Goal: Information Seeking & Learning: Learn about a topic

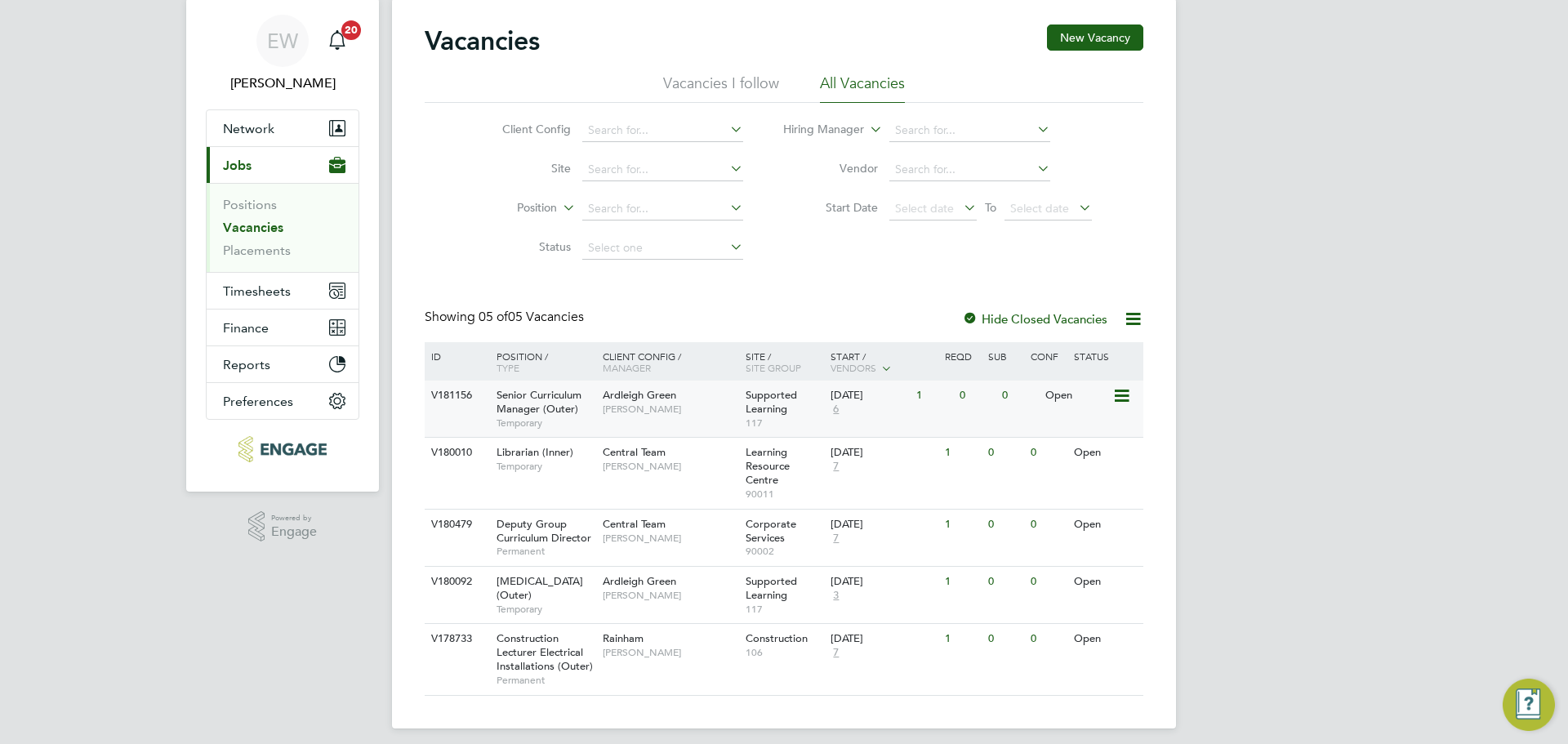
scroll to position [72, 0]
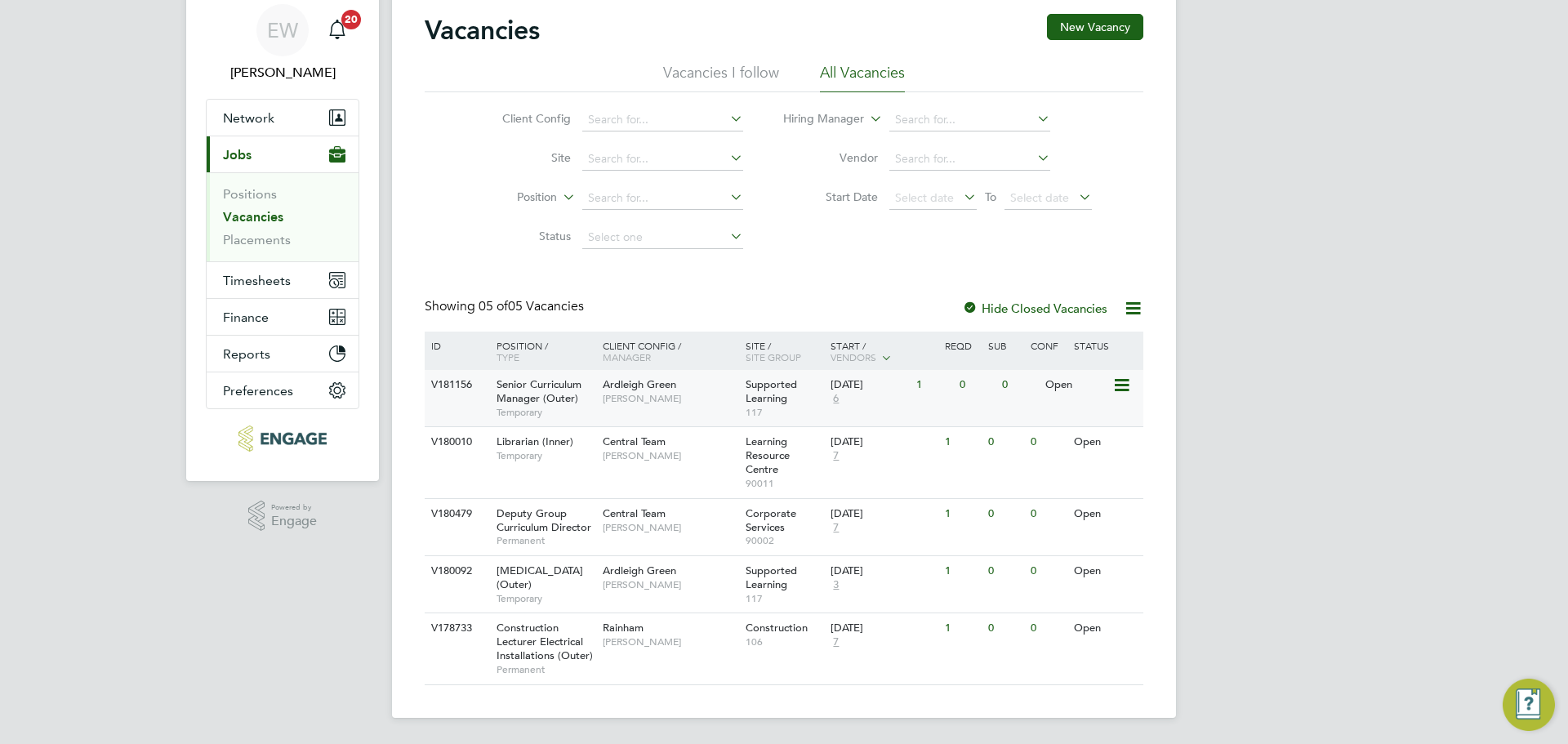
click at [545, 377] on span "Senior Curriculum Manager (Outer)" at bounding box center [539, 391] width 85 height 28
click at [569, 534] on span "Permanent" at bounding box center [545, 540] width 98 height 13
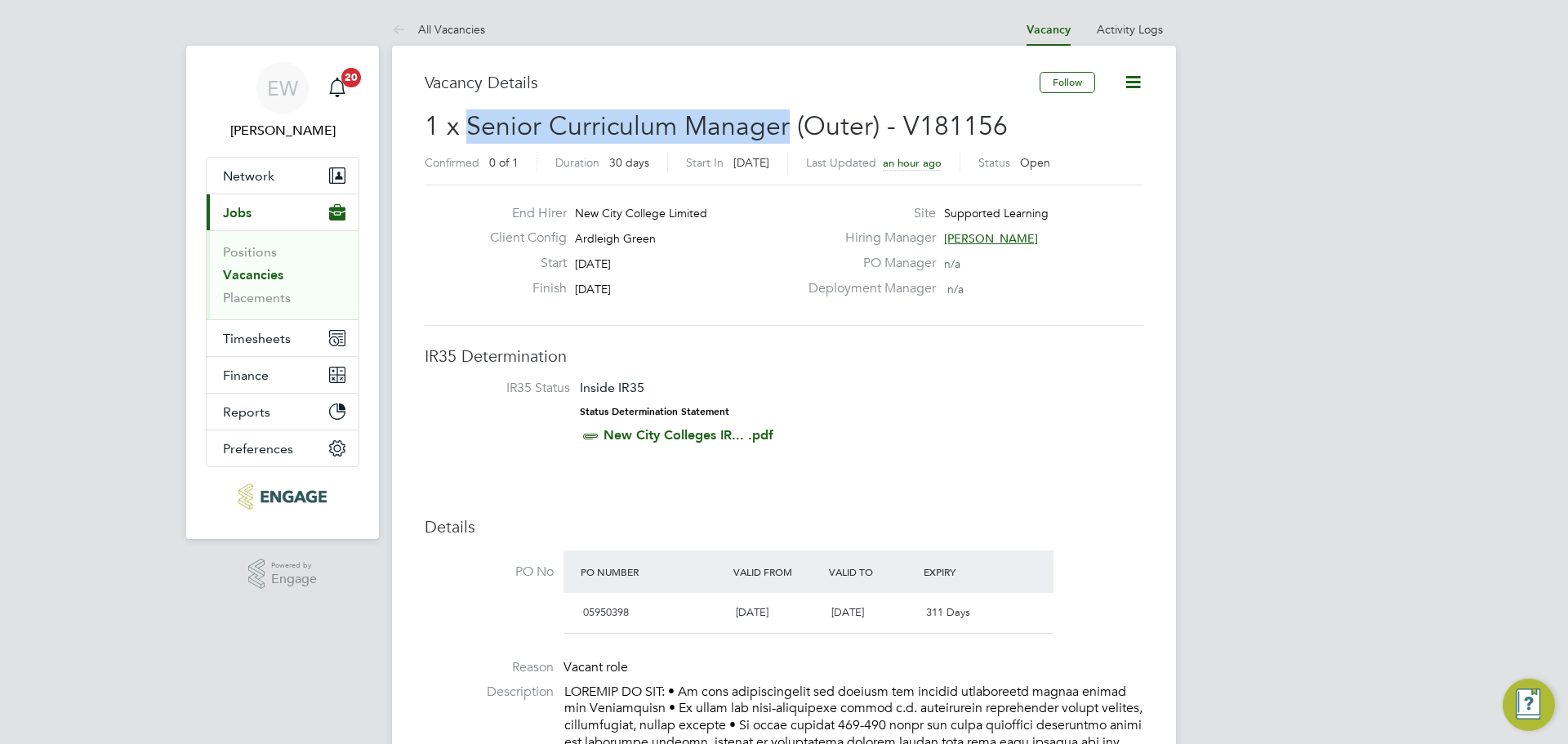
drag, startPoint x: 781, startPoint y: 123, endPoint x: 471, endPoint y: 116, distance: 310.1
click at [471, 116] on span "1 x Senior Curriculum Manager (Outer) - V181156" at bounding box center [716, 125] width 583 height 31
copy span "Senior Curriculum Manager"
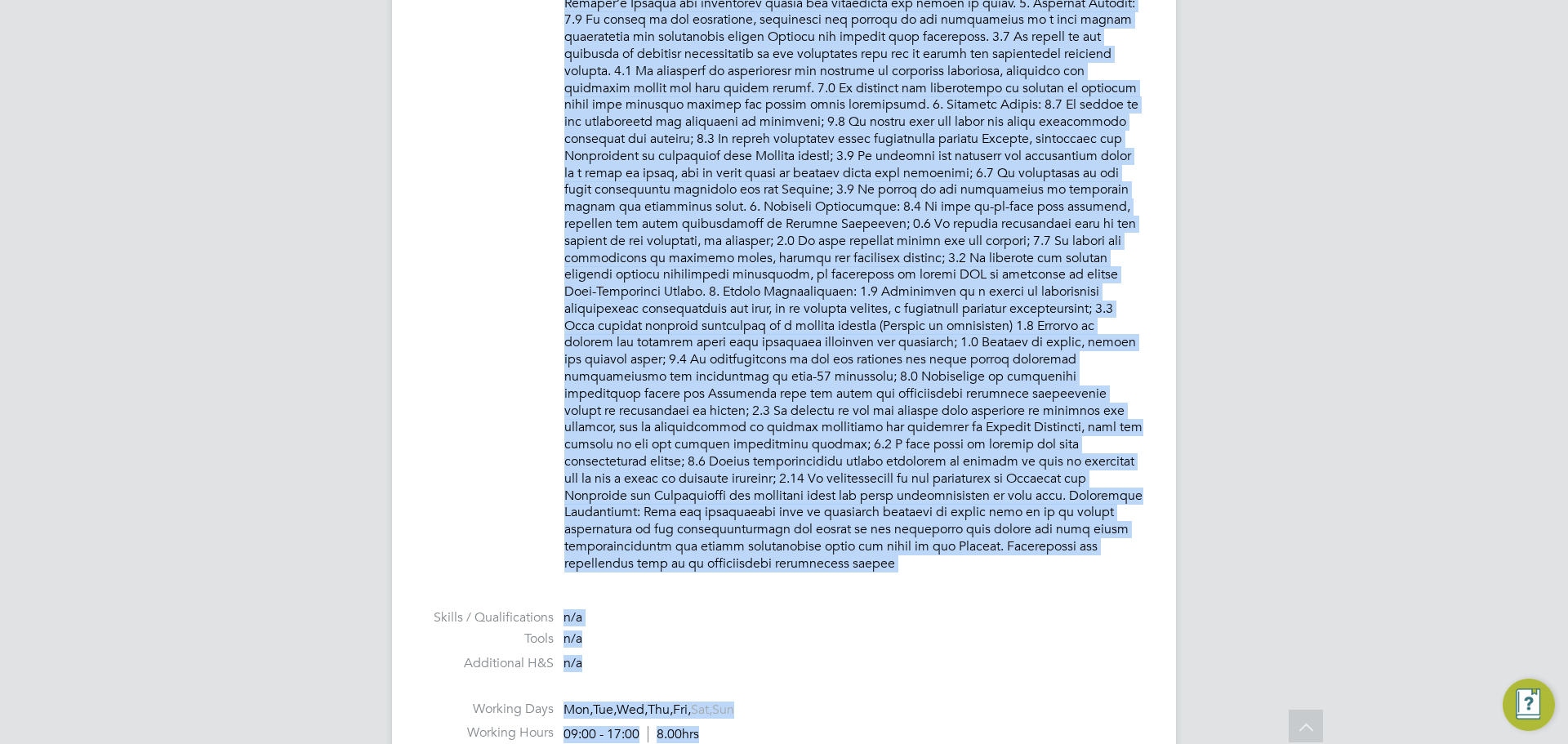
scroll to position [1457, 0]
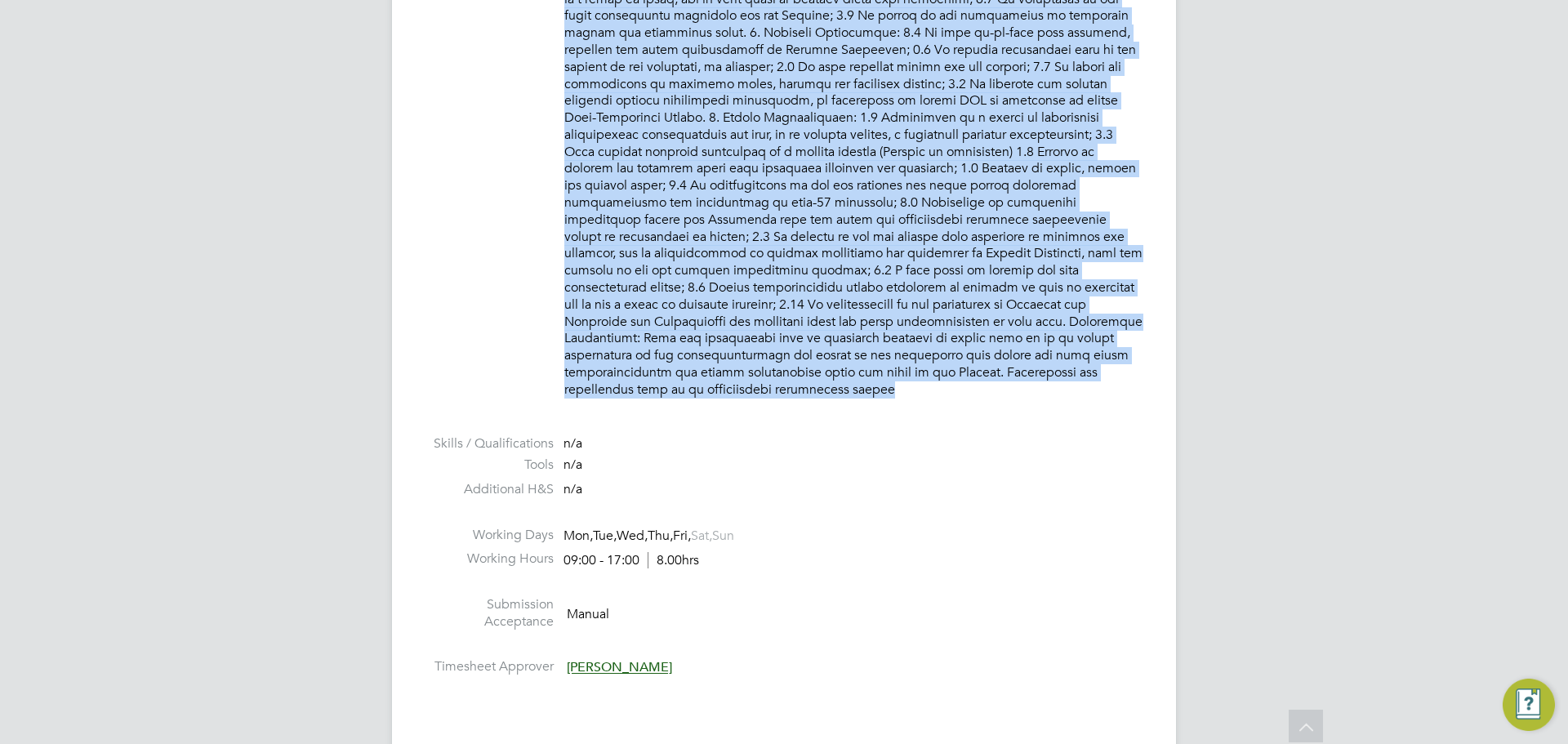
drag, startPoint x: 563, startPoint y: 445, endPoint x: 912, endPoint y: 380, distance: 355.0
copy p "PURPOSE OF JOB: • To have responsibility for courses and defined operational is…"
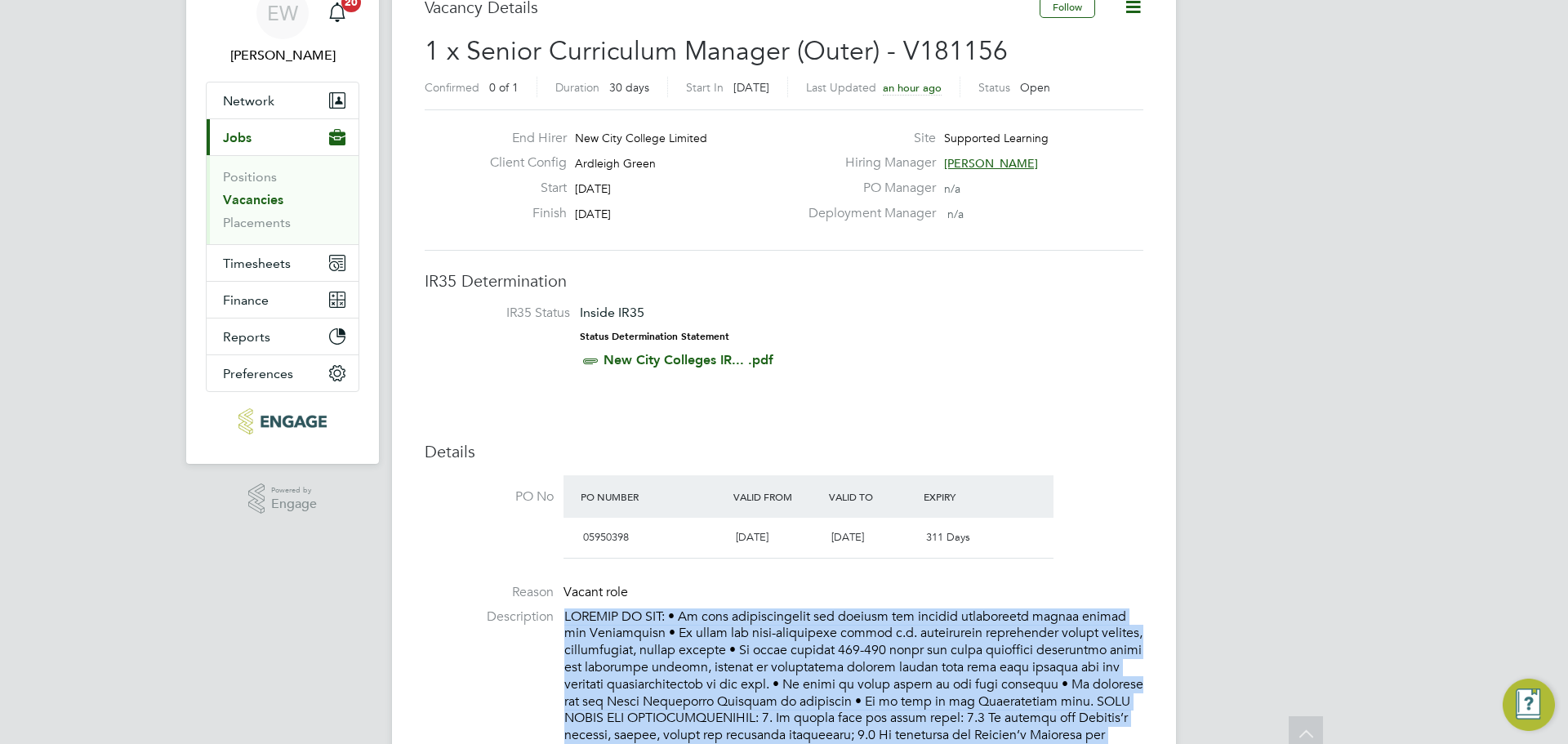
scroll to position [0, 0]
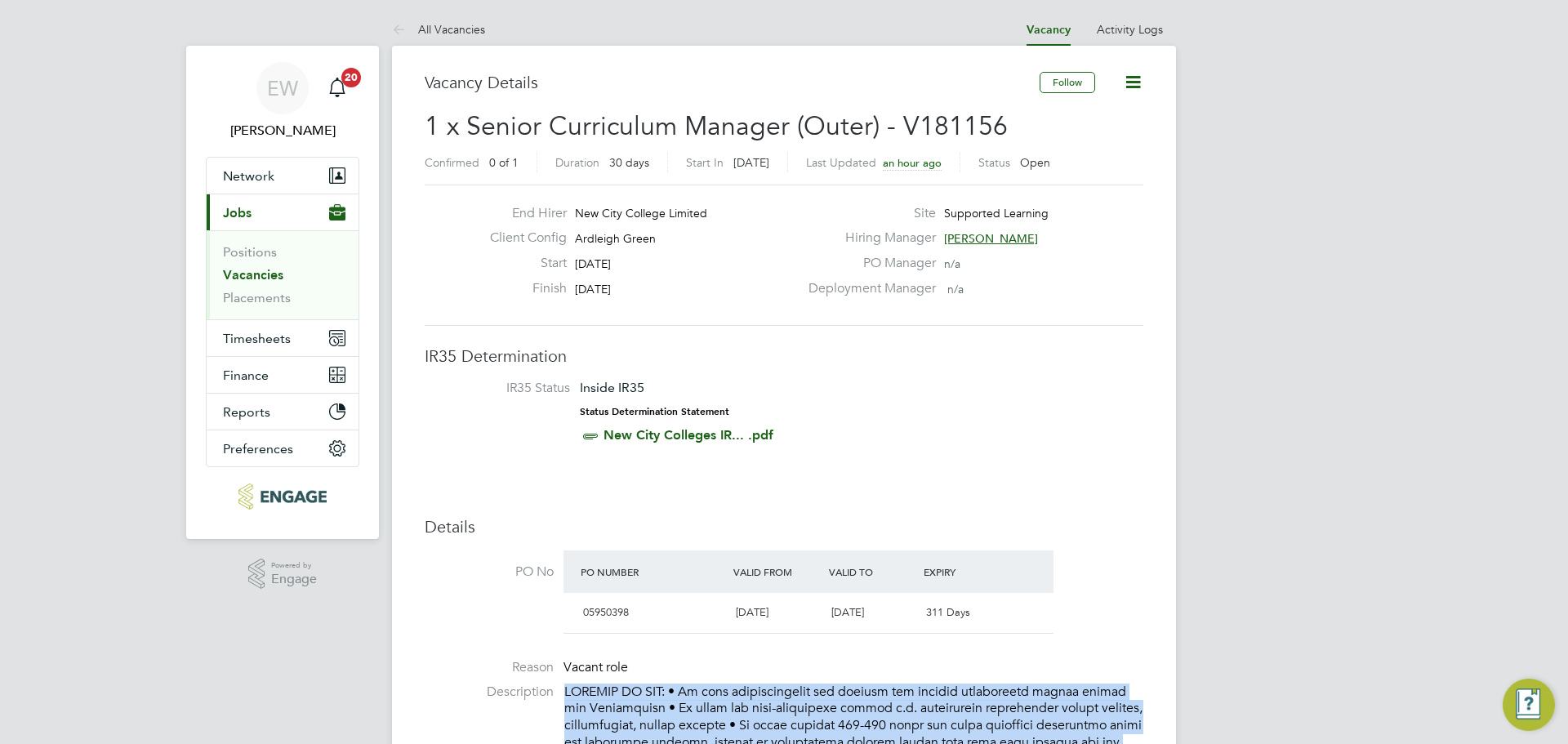
drag, startPoint x: 641, startPoint y: 284, endPoint x: 569, endPoint y: 230, distance: 90.0
click at [569, 230] on div "End Hirer New City College Limited Client Config Ardleigh Green Start 22 Sep 20…" at bounding box center [638, 255] width 322 height 100
copy div "Ardleigh Green Start 22 Sep 2025 Finish 21 Oct 2025"
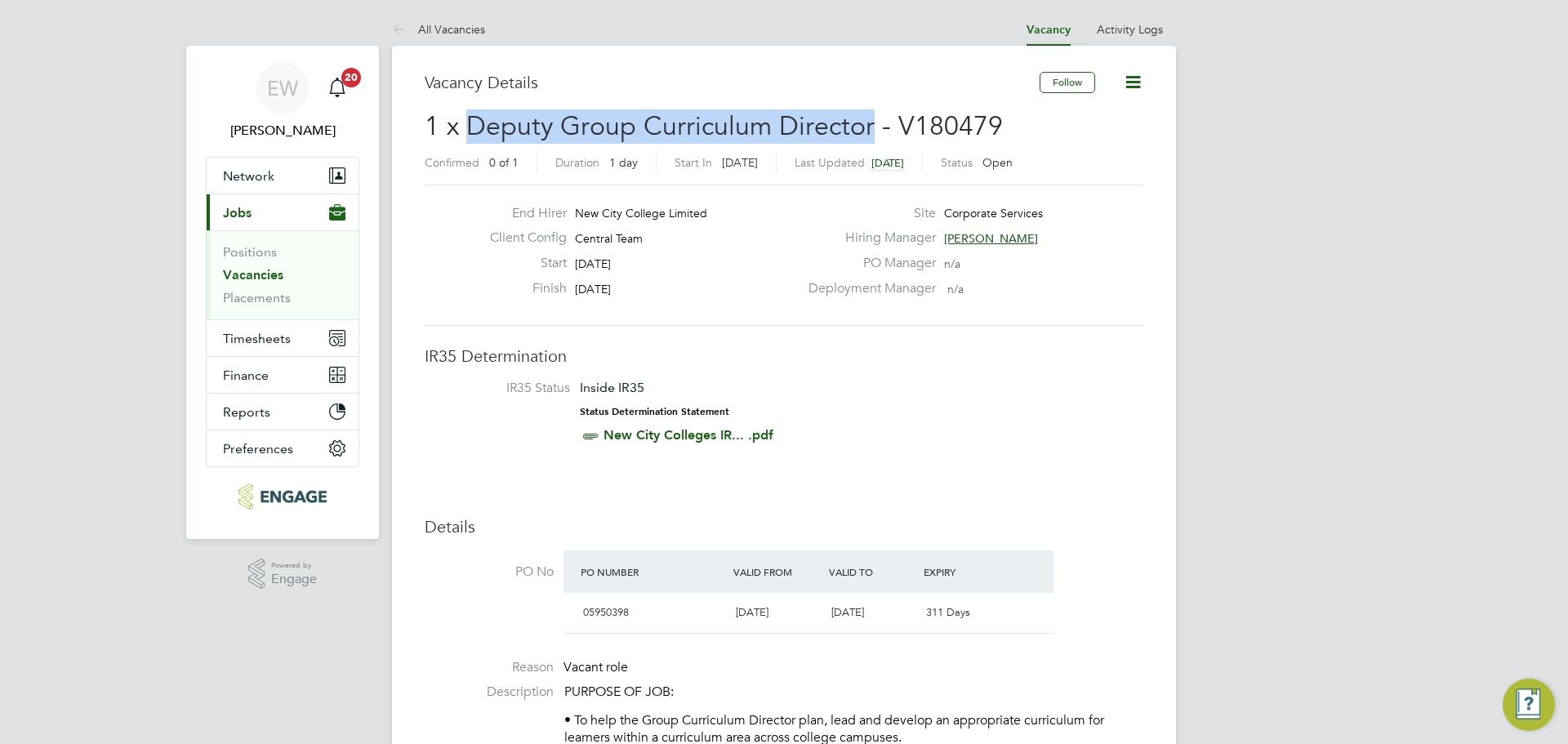
drag, startPoint x: 867, startPoint y: 124, endPoint x: 470, endPoint y: 117, distance: 397.1
click at [470, 117] on span "1 x Deputy Group Curriculum Director - V180479" at bounding box center [713, 125] width 578 height 31
copy span "Deputy Group Curriculum Director"
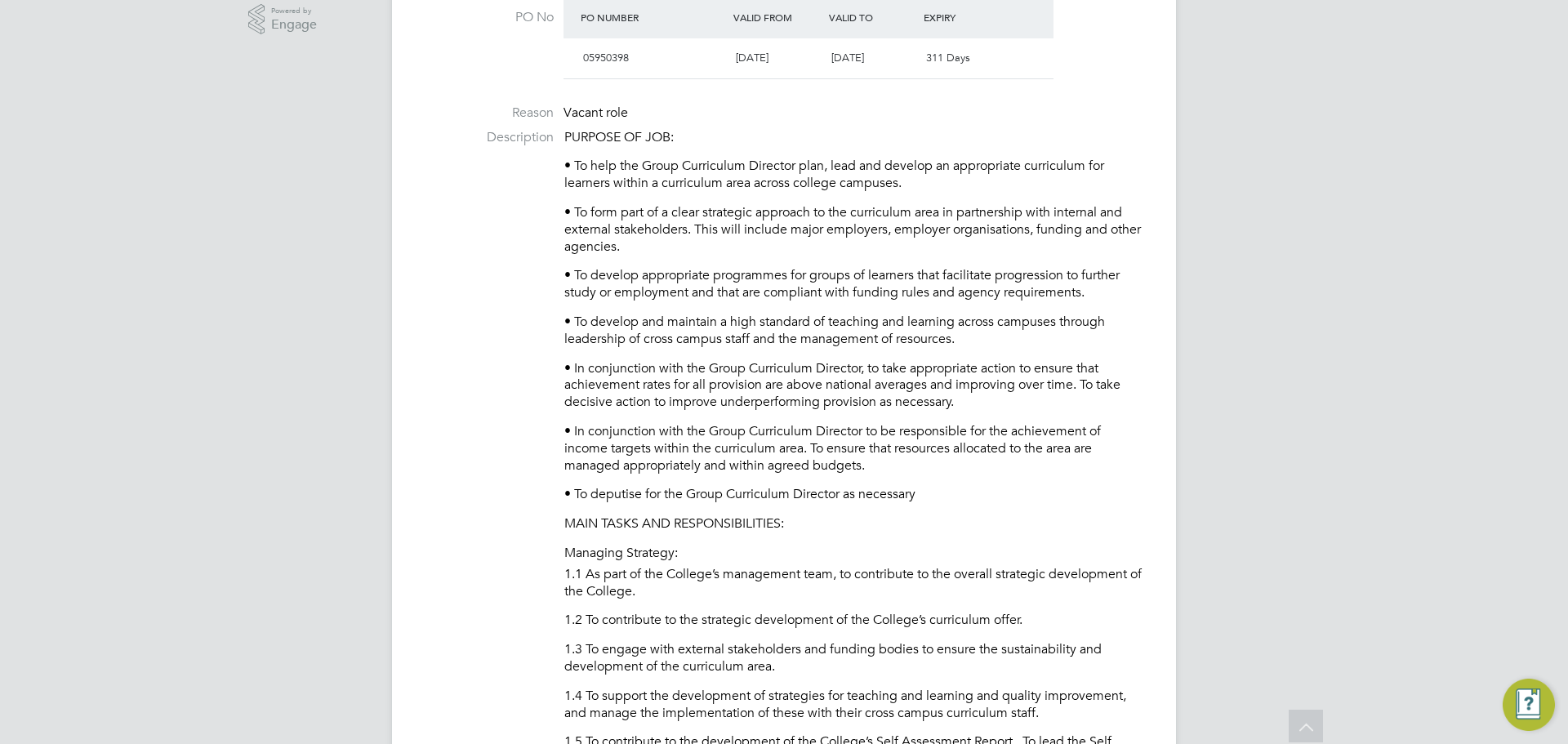
scroll to position [571, 0]
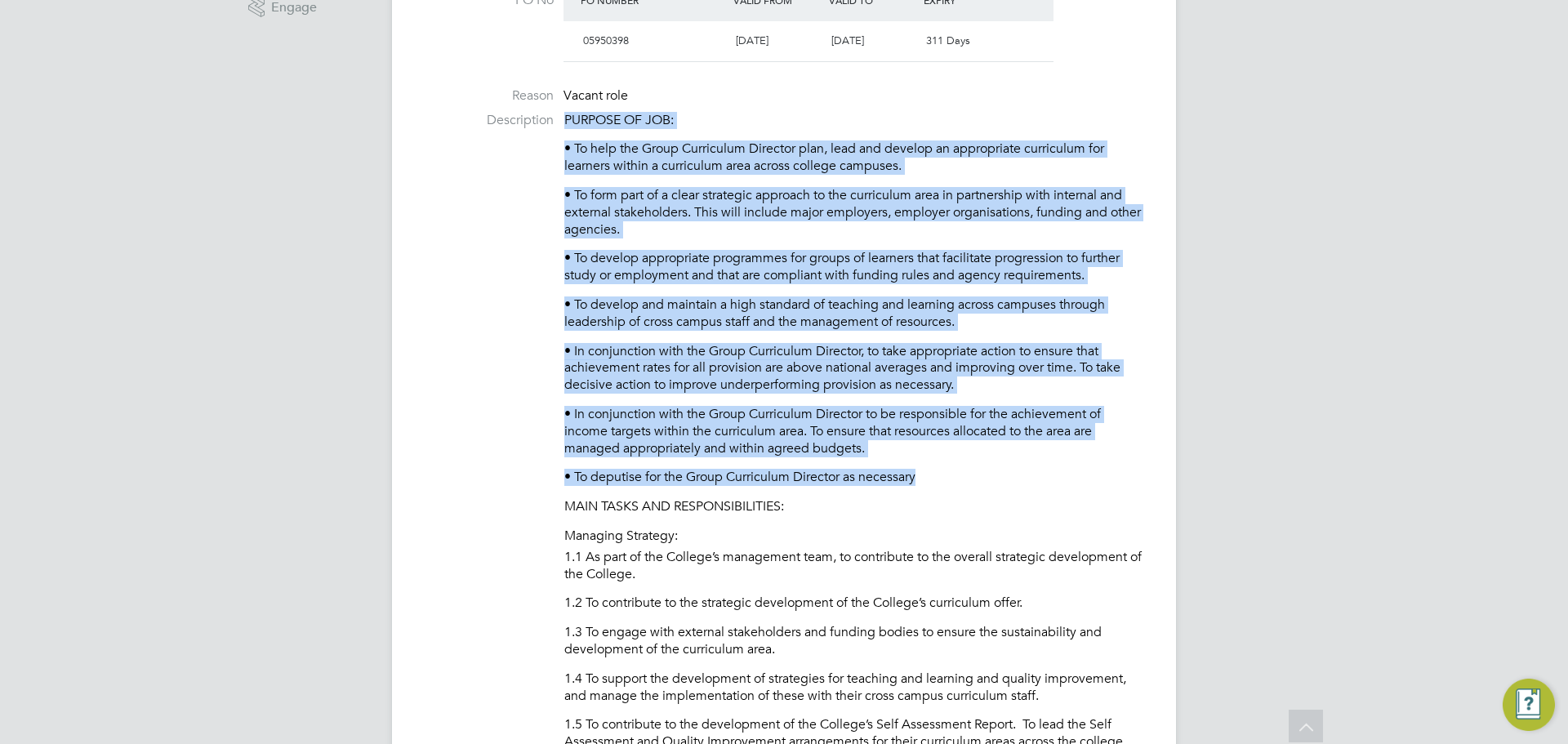
drag, startPoint x: 920, startPoint y: 477, endPoint x: 560, endPoint y: 122, distance: 505.6
copy div "PURPOSE OF JOB: • To help the Group Curriculum Director plan, lead and develop …"
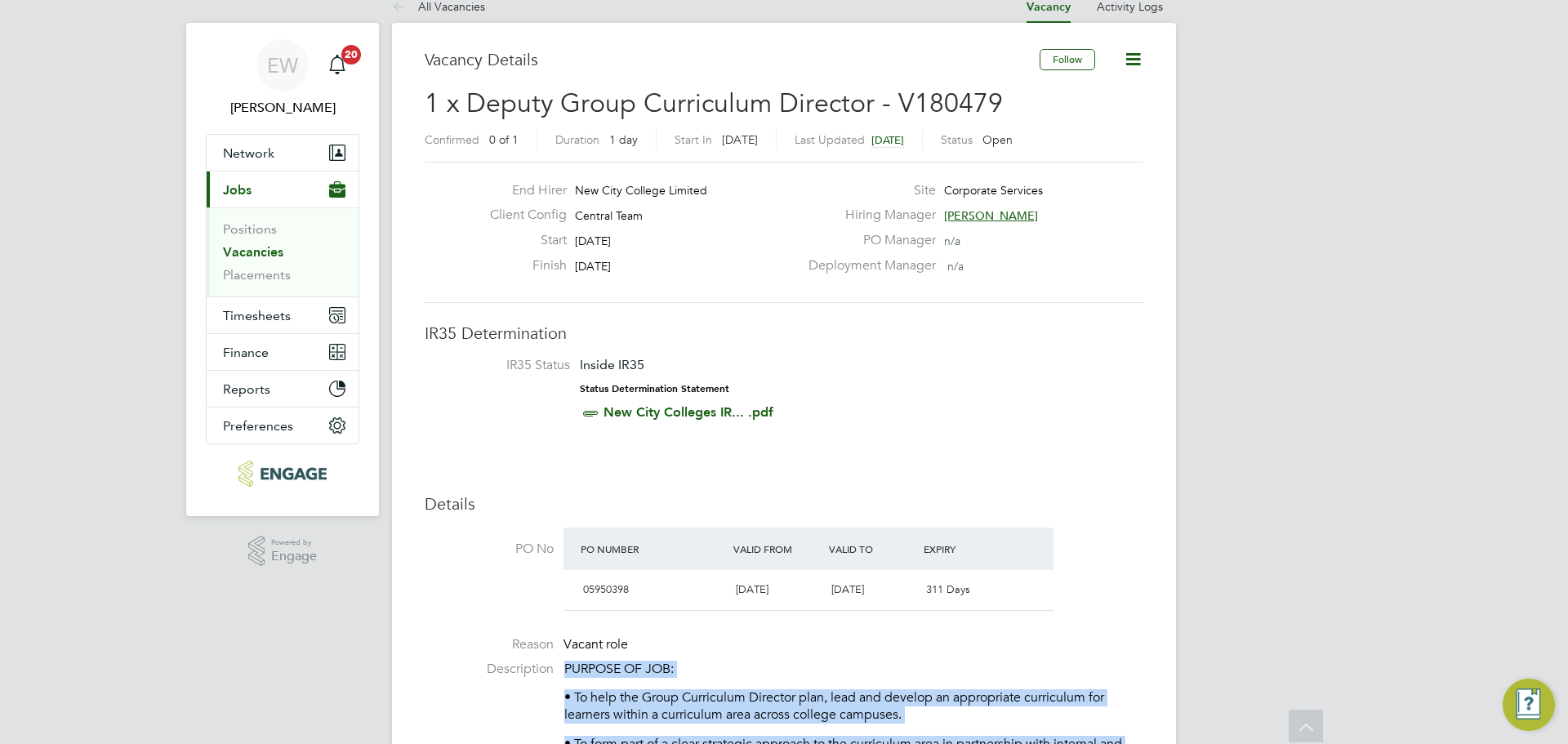
scroll to position [0, 0]
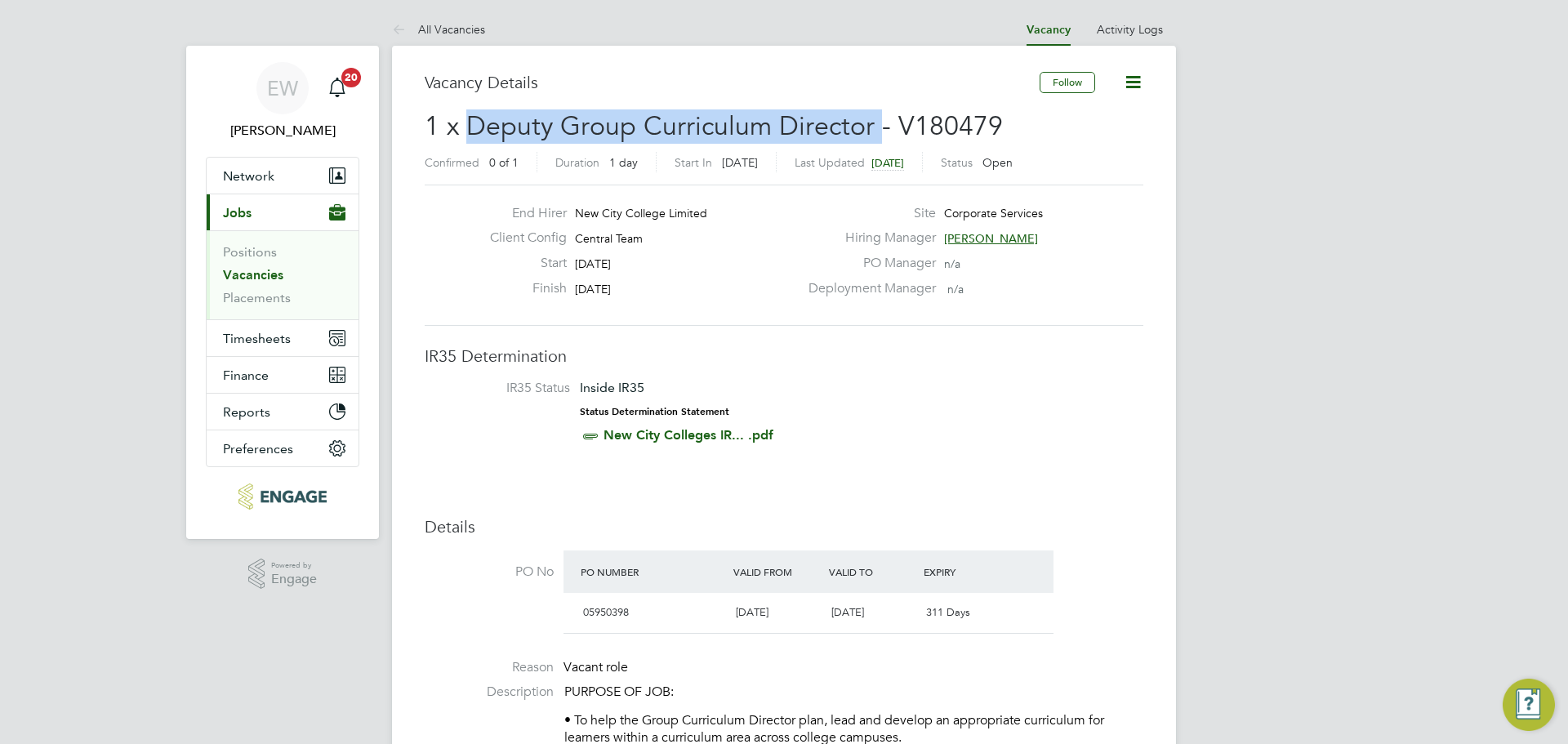
drag, startPoint x: 873, startPoint y: 125, endPoint x: 472, endPoint y: 129, distance: 401.0
click at [472, 129] on span "1 x Deputy Group Curriculum Director - V180479" at bounding box center [713, 125] width 578 height 31
copy span "Deputy Group Curriculum Director"
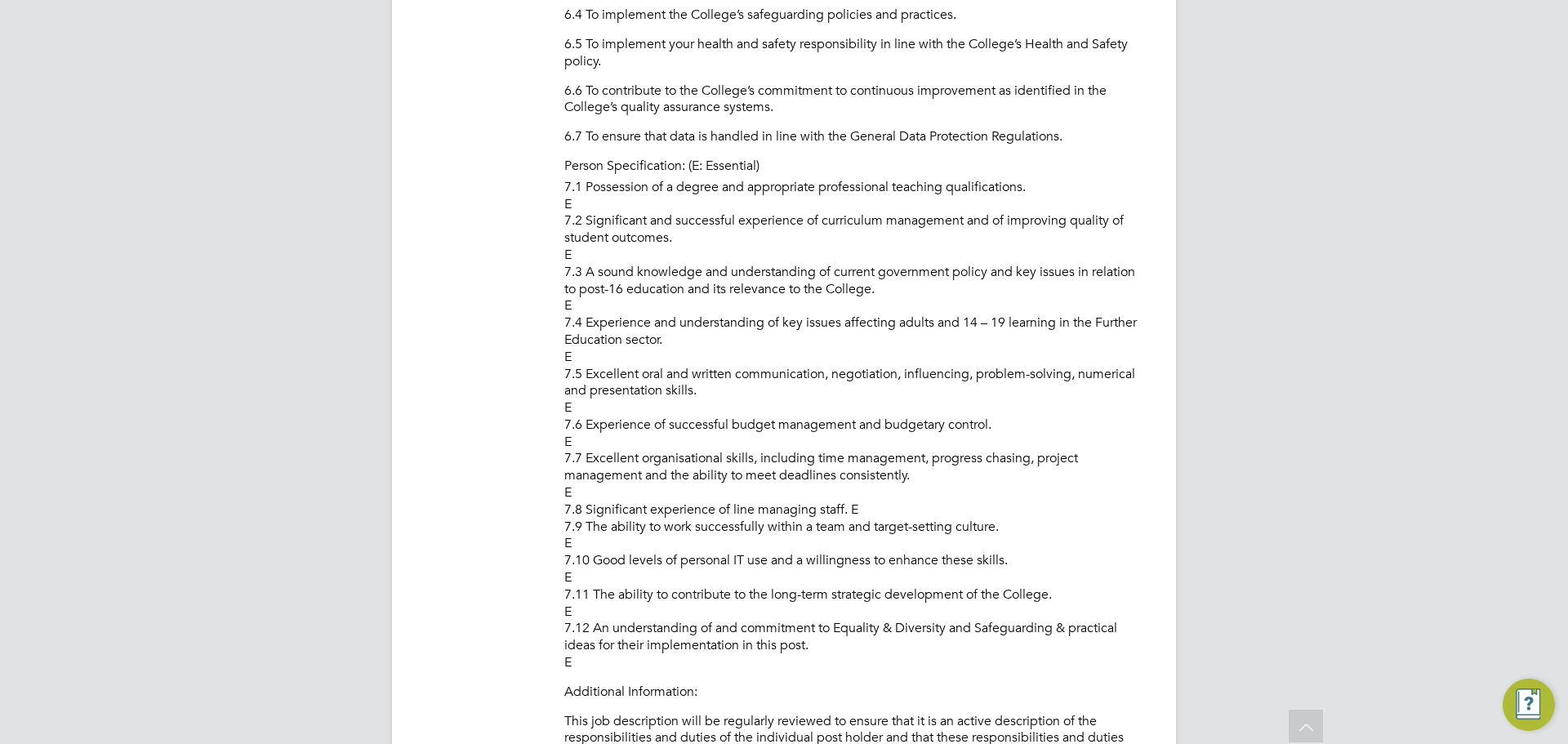
scroll to position [2939, 0]
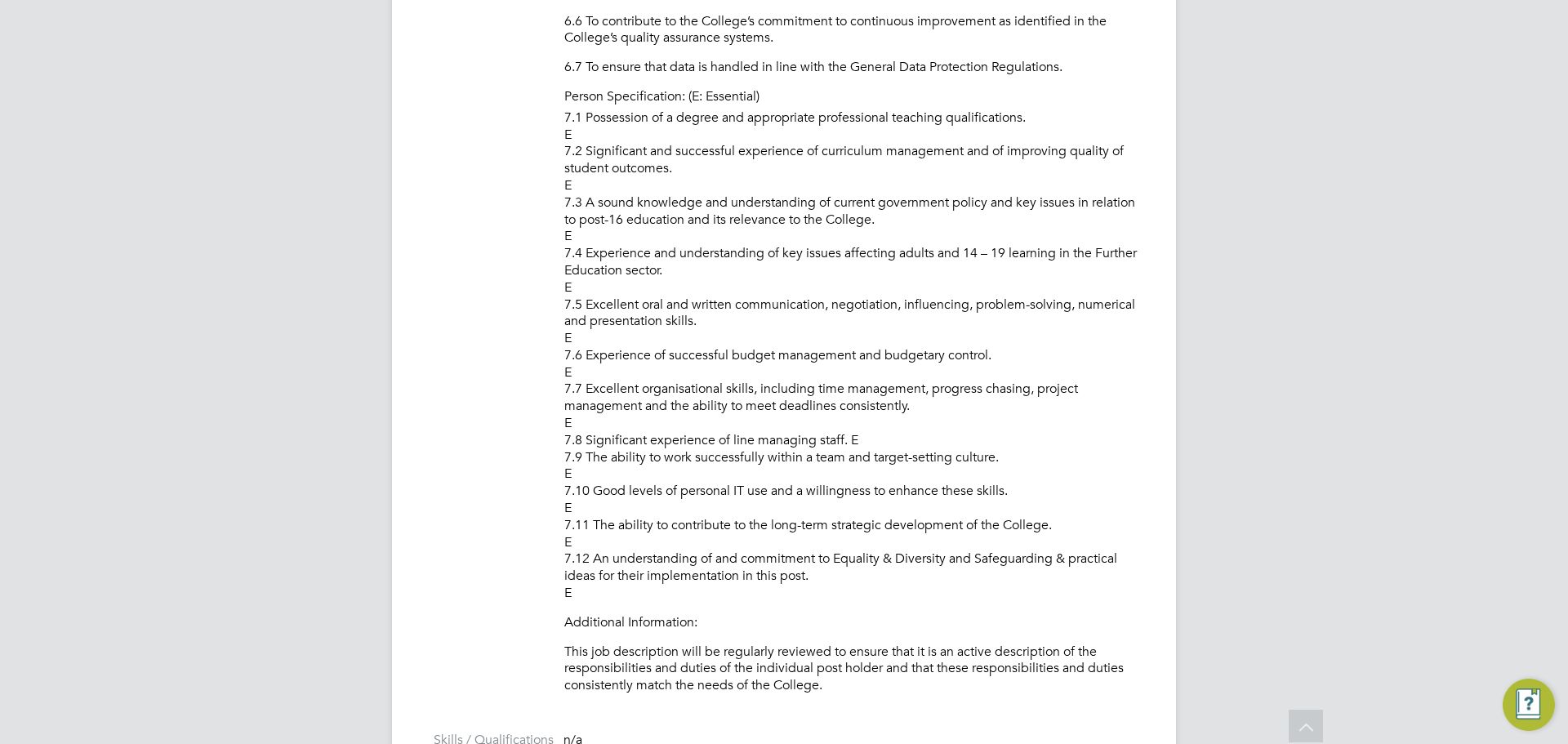
drag, startPoint x: 832, startPoint y: 592, endPoint x: 564, endPoint y: 124, distance: 539.3
click at [598, 150] on p "7.1 Possession of a degree and appropriate professional teaching qualifications…" at bounding box center [854, 356] width 579 height 492
drag, startPoint x: 830, startPoint y: 589, endPoint x: 609, endPoint y: 145, distance: 496.0
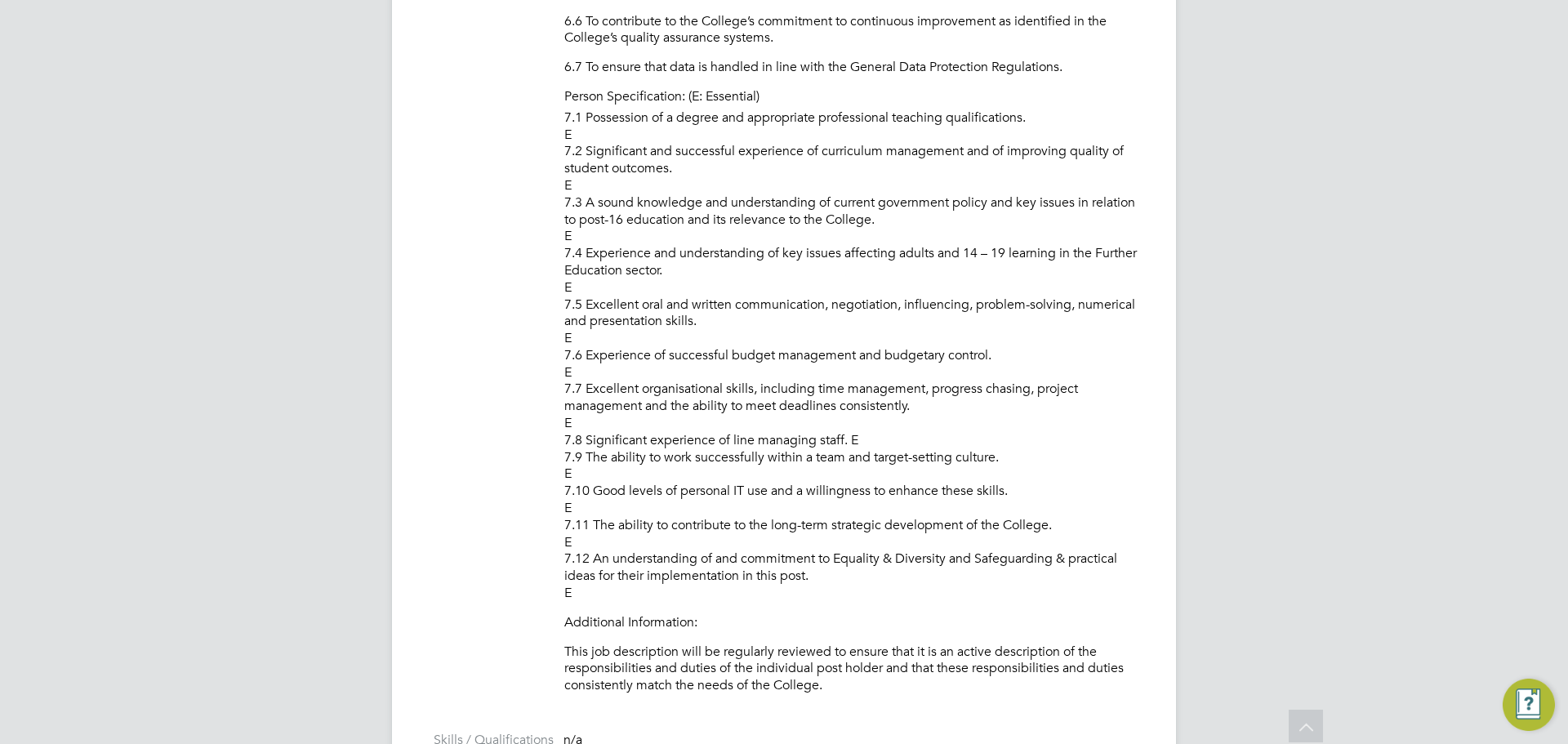
copy p "7.1 Possession of a degree and appropriate professional teaching qualifications…"
